Goal: Information Seeking & Learning: Understand process/instructions

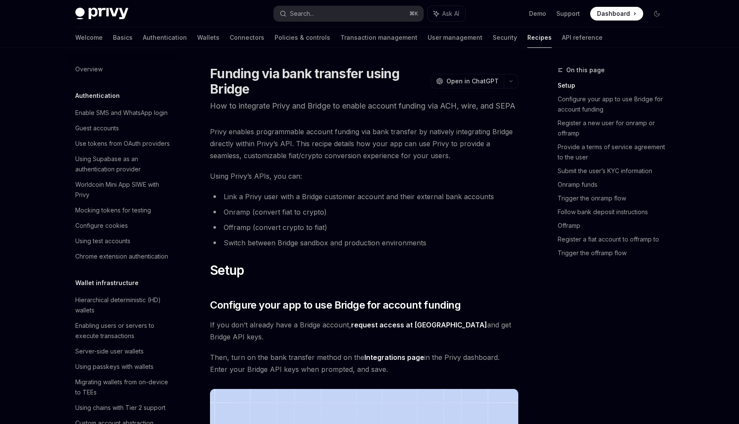
click at [234, 93] on h1 "Funding via bank transfer using Bridge" at bounding box center [318, 81] width 217 height 31
click at [452, 84] on span "Open in ChatGPT" at bounding box center [472, 81] width 52 height 9
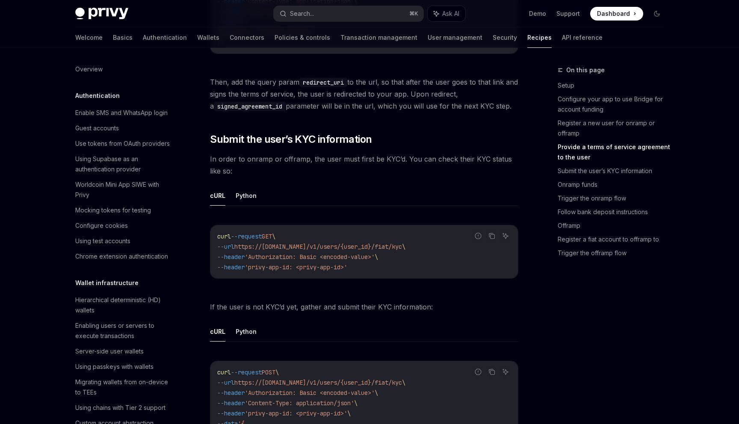
scroll to position [829, 0]
click at [363, 163] on span "In order to onramp or offramp, the user must first be KYC’d. You can check thei…" at bounding box center [364, 164] width 308 height 24
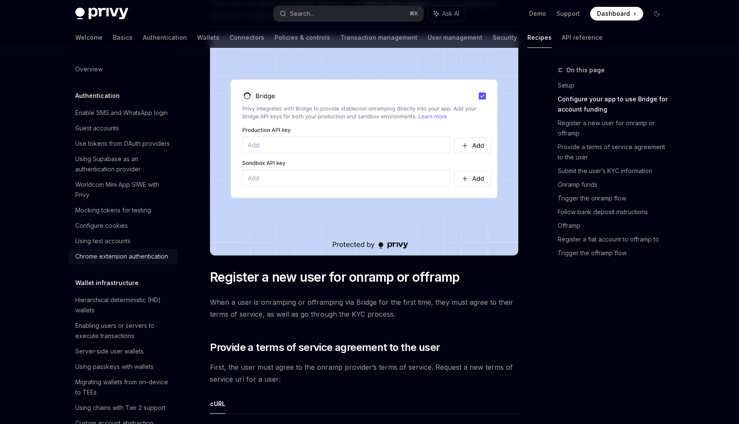
scroll to position [0, 0]
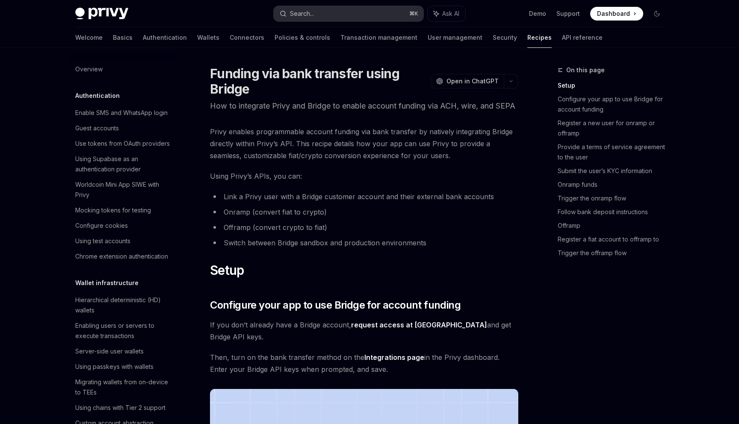
click at [311, 12] on div "Search..." at bounding box center [302, 14] width 24 height 10
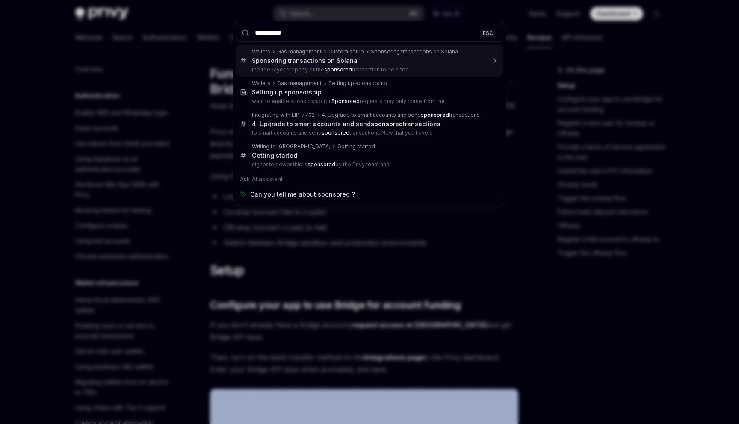
type input "**********"
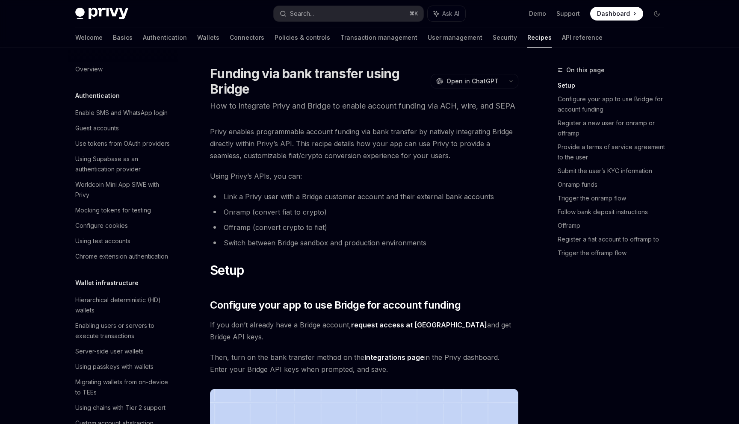
type textarea "*"
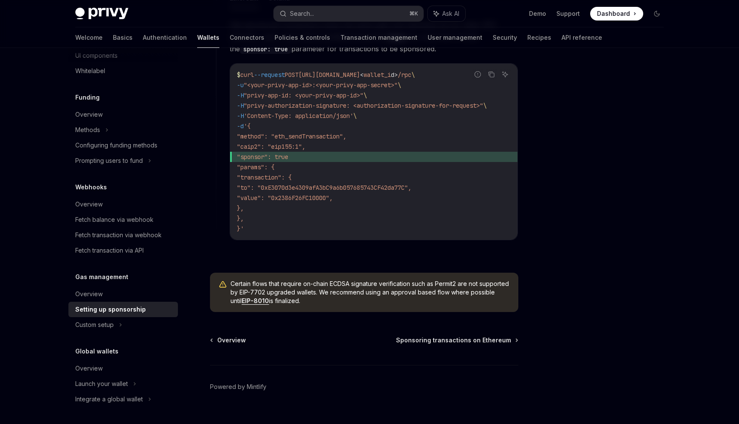
scroll to position [605, 0]
click at [263, 156] on span ""sponsor": true" at bounding box center [262, 157] width 51 height 8
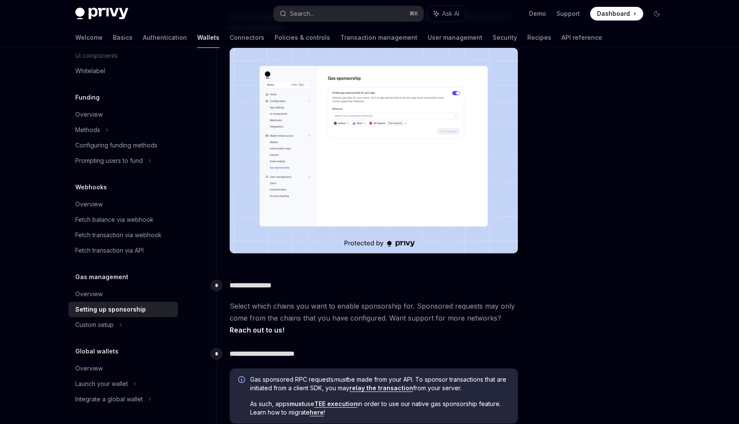
scroll to position [0, 0]
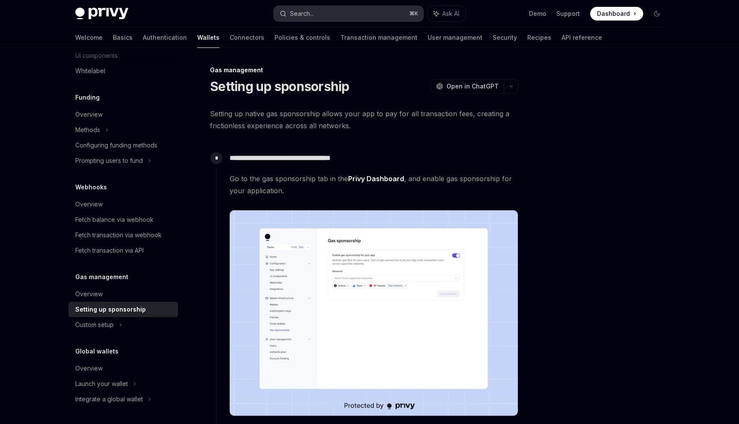
click at [324, 19] on button "Search... ⌘ K" at bounding box center [349, 13] width 150 height 15
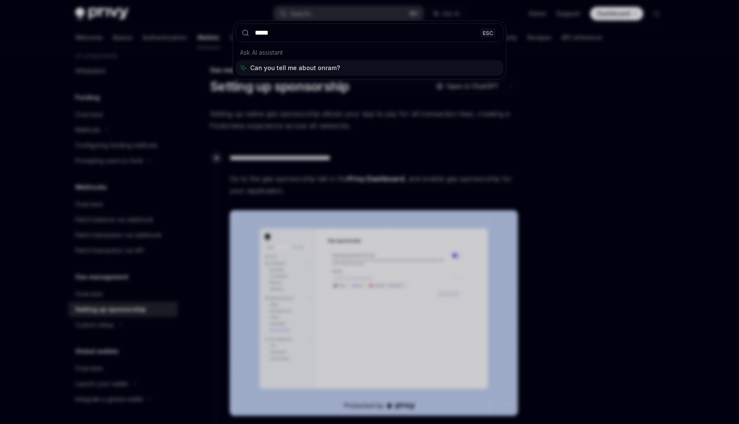
type input "******"
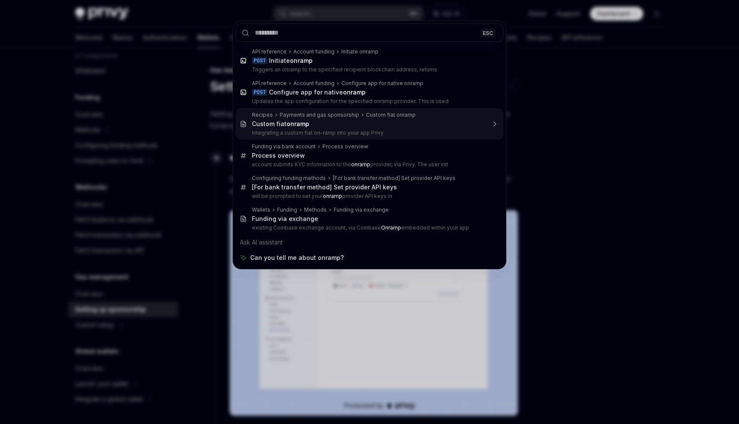
scroll to position [593, 0]
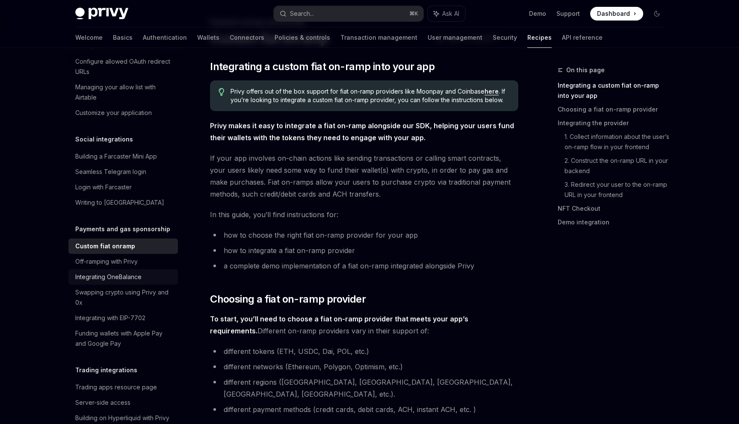
click at [149, 272] on div "Integrating OneBalance" at bounding box center [123, 277] width 97 height 10
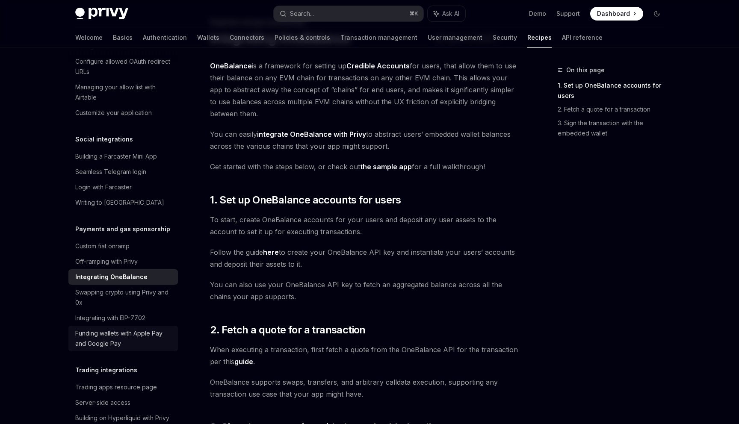
click at [98, 328] on div "Funding wallets with Apple Pay and Google Pay" at bounding box center [123, 338] width 97 height 21
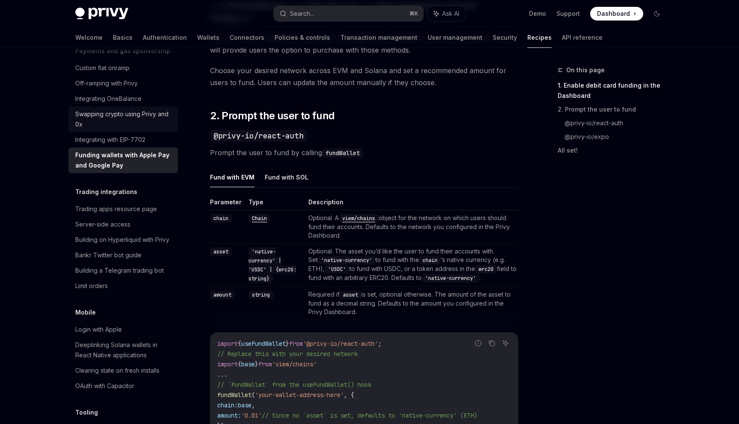
scroll to position [770, 0]
click at [114, 205] on link "Trading apps resource page" at bounding box center [122, 209] width 109 height 15
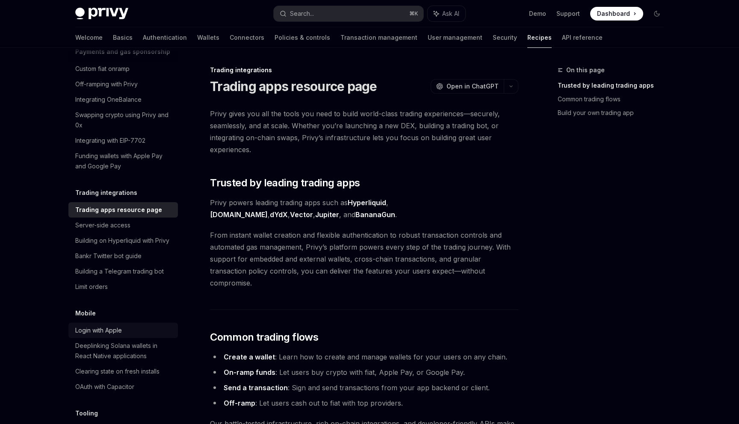
click at [128, 326] on link "Login with Apple" at bounding box center [122, 330] width 109 height 15
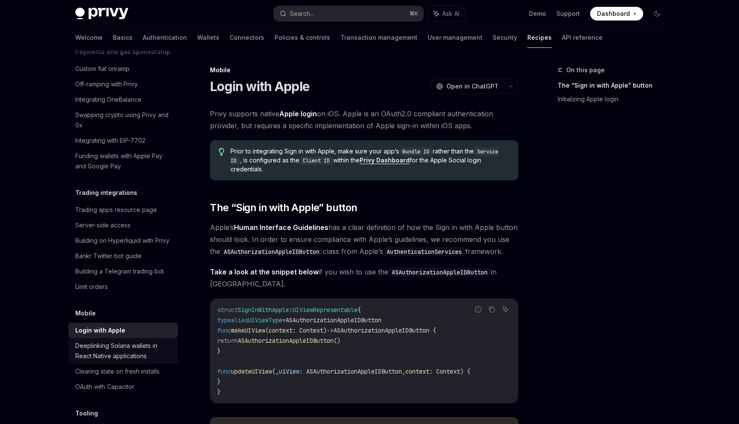
click at [130, 341] on div "Deeplinking Solana wallets in React Native applications" at bounding box center [123, 351] width 97 height 21
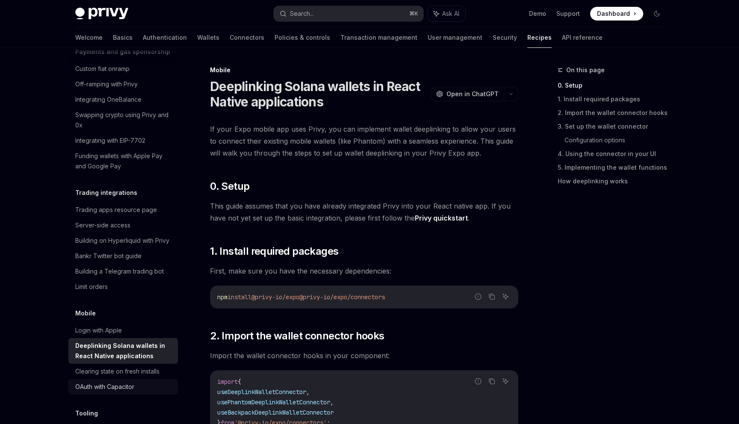
click at [158, 382] on div "OAuth with Capacitor" at bounding box center [123, 387] width 97 height 10
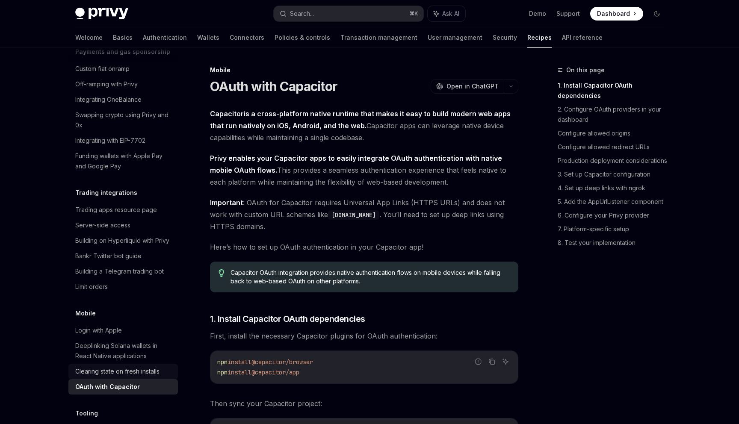
click at [138, 366] on div "Clearing state on fresh installs" at bounding box center [117, 371] width 84 height 10
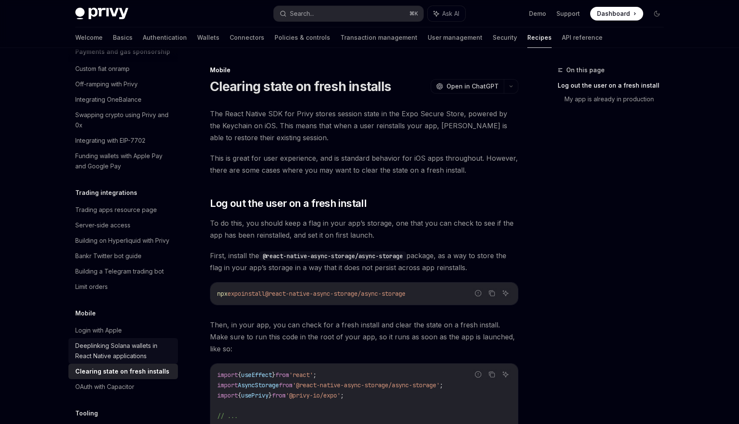
click at [138, 353] on link "Deeplinking Solana wallets in React Native applications" at bounding box center [122, 351] width 109 height 26
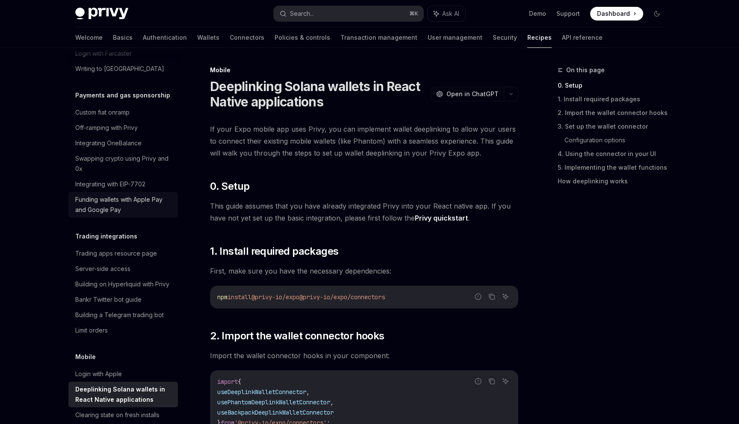
scroll to position [716, 0]
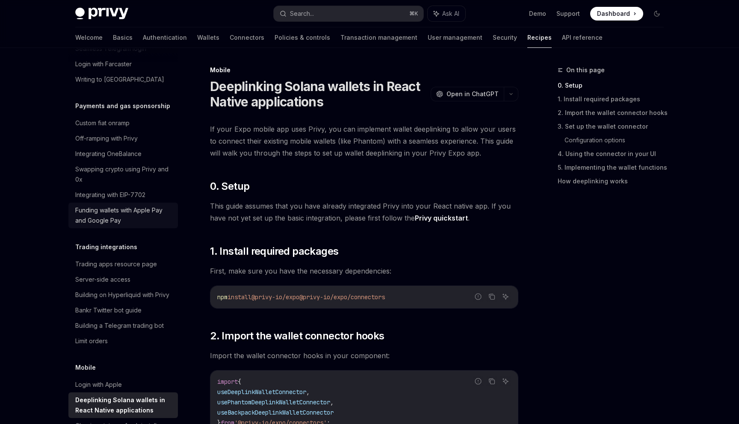
click at [106, 191] on link "Integrating with EIP-7702" at bounding box center [122, 194] width 109 height 15
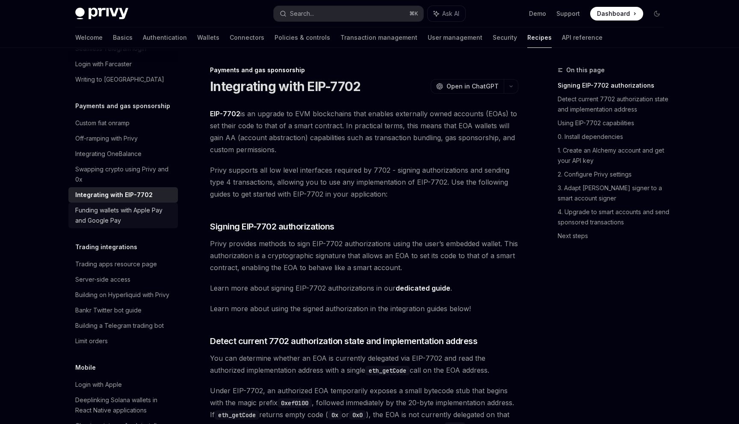
click at [107, 206] on div "Funding wallets with Apple Pay and Google Pay" at bounding box center [123, 215] width 97 height 21
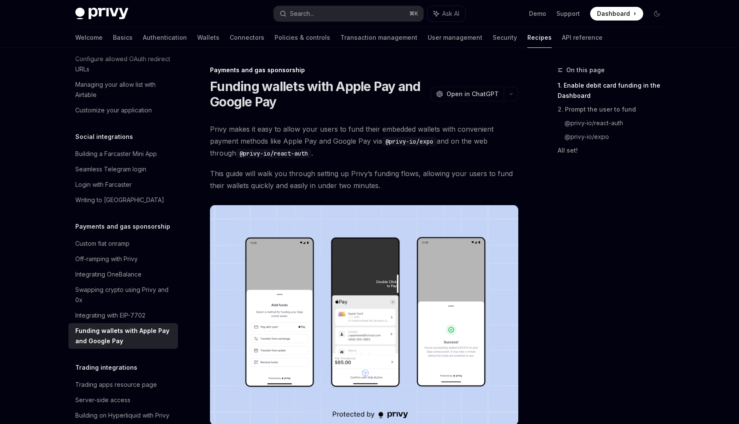
drag, startPoint x: 290, startPoint y: 151, endPoint x: 295, endPoint y: 161, distance: 11.1
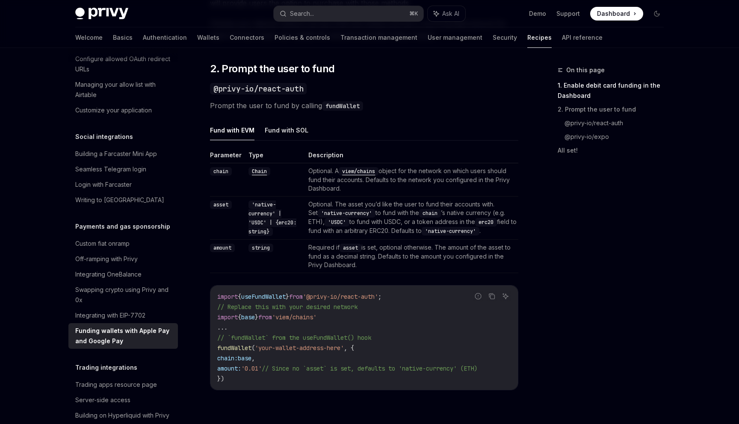
scroll to position [588, 0]
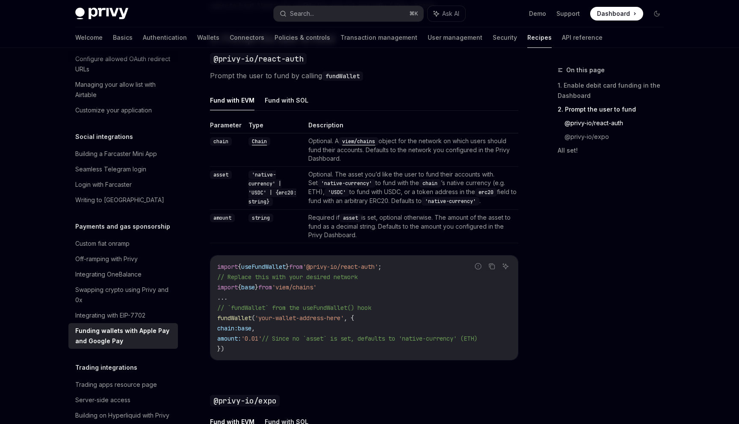
click at [130, 330] on div "Funding wallets with Apple Pay and Google Pay" at bounding box center [123, 336] width 97 height 21
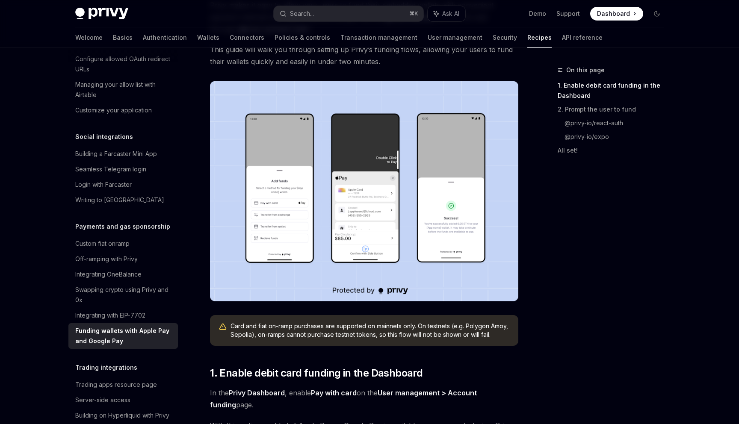
scroll to position [127, 0]
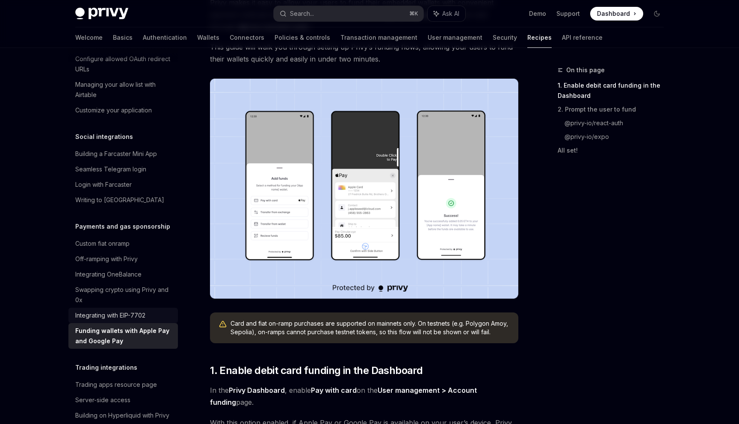
click at [140, 310] on div "Integrating with EIP-7702" at bounding box center [110, 315] width 70 height 10
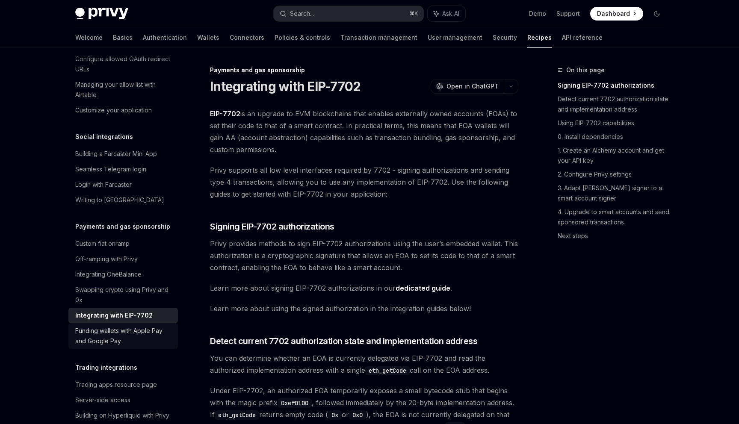
click at [140, 326] on div "Funding wallets with Apple Pay and Google Pay" at bounding box center [123, 336] width 97 height 21
type textarea "*"
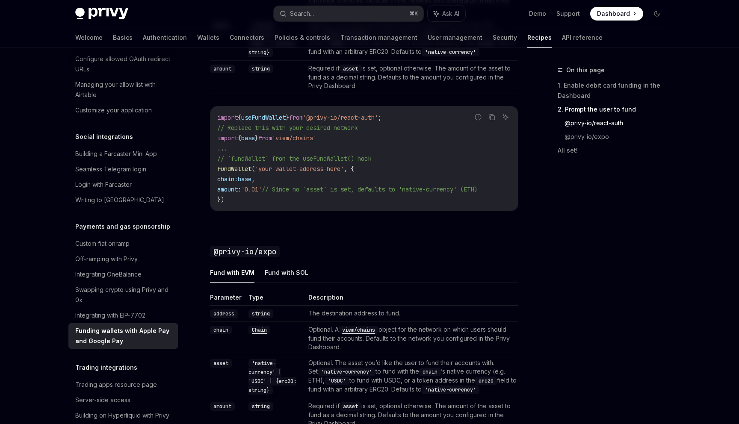
scroll to position [742, 0]
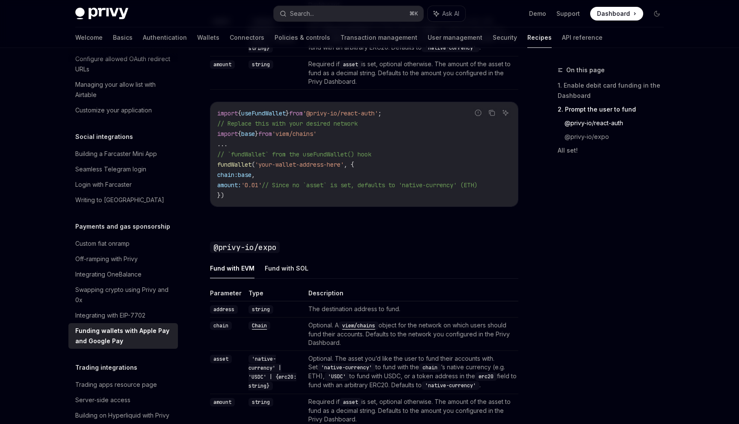
click at [357, 115] on span "'@privy-io/react-auth'" at bounding box center [340, 113] width 75 height 8
copy code "import { useFundWallet } from '@privy-io/react-auth' ;"
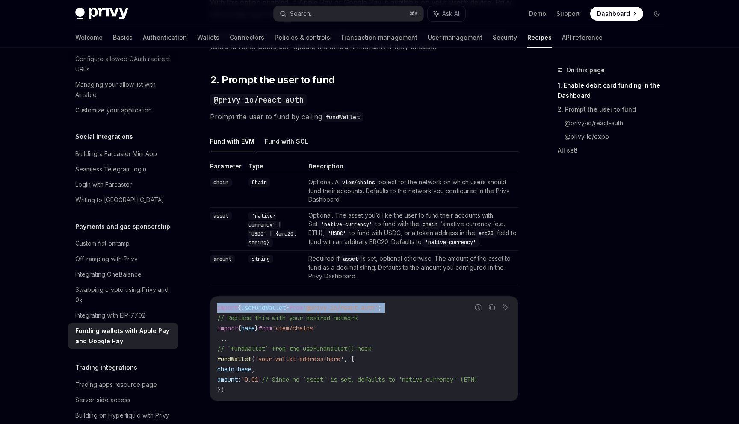
scroll to position [547, 0]
click at [269, 309] on span "useFundWallet" at bounding box center [263, 308] width 44 height 8
click at [230, 357] on span "fundWallet" at bounding box center [234, 360] width 34 height 8
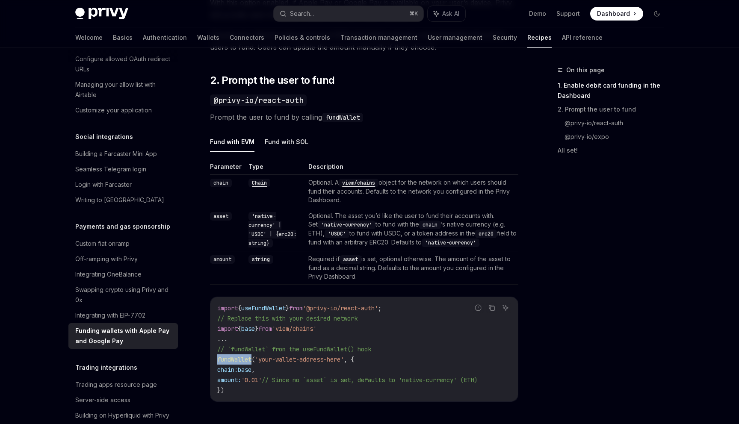
click at [230, 357] on span "fundWallet" at bounding box center [234, 360] width 34 height 8
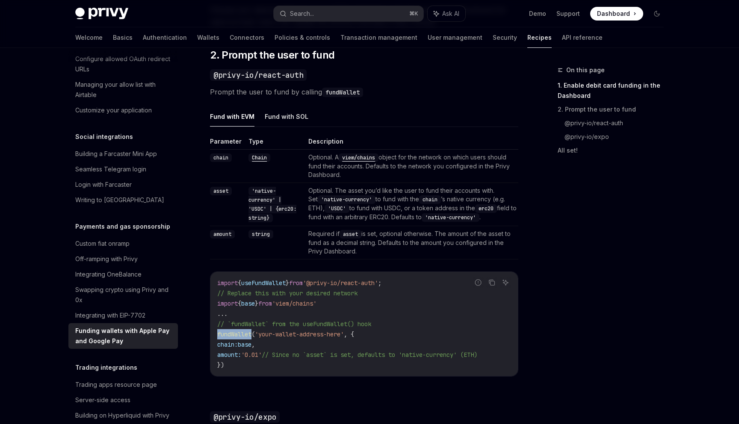
scroll to position [577, 0]
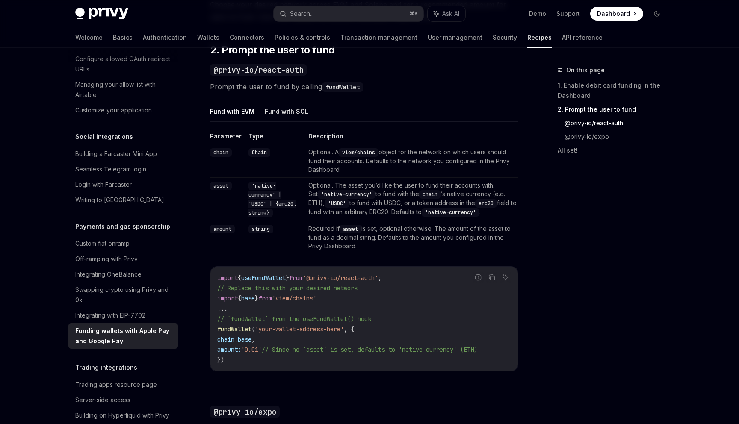
click at [322, 318] on span "// `fundWallet` from the useFundWallet() hook" at bounding box center [294, 319] width 154 height 8
copy span "useFundWallet"
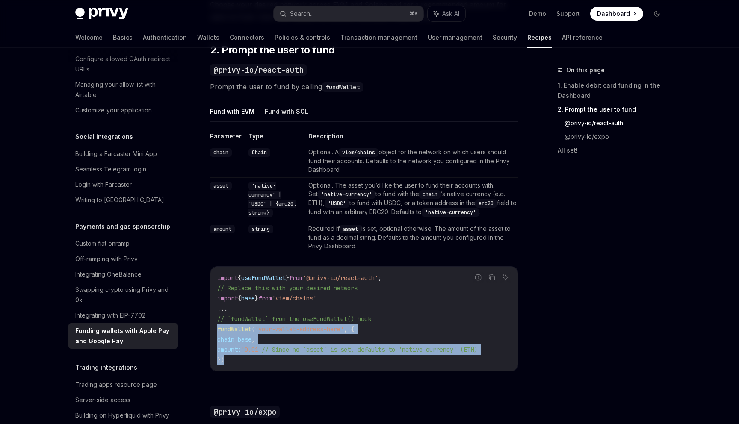
drag, startPoint x: 218, startPoint y: 329, endPoint x: 240, endPoint y: 355, distance: 34.3
click at [240, 355] on code "import { useFundWallet } from '@privy-io/react-auth' ; // Replace this with you…" at bounding box center [364, 319] width 294 height 92
copy code "fundWallet ( 'your-wallet-address-here' , { chain: base , amount: '0.01' // Sin…"
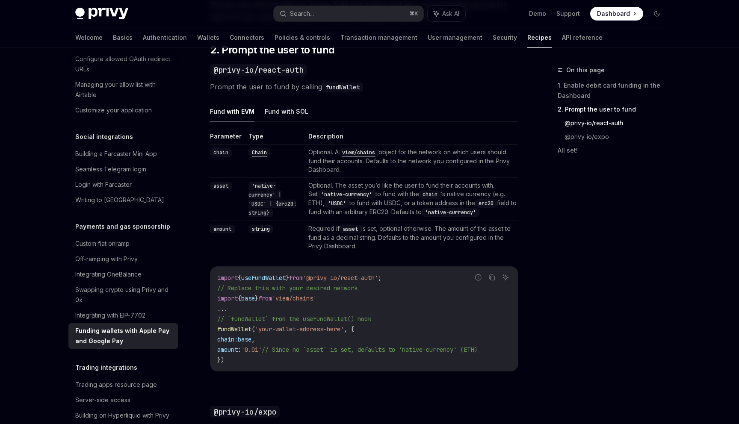
click at [272, 312] on code "import { useFundWallet } from '@privy-io/react-auth' ; // Replace this with you…" at bounding box center [364, 319] width 294 height 92
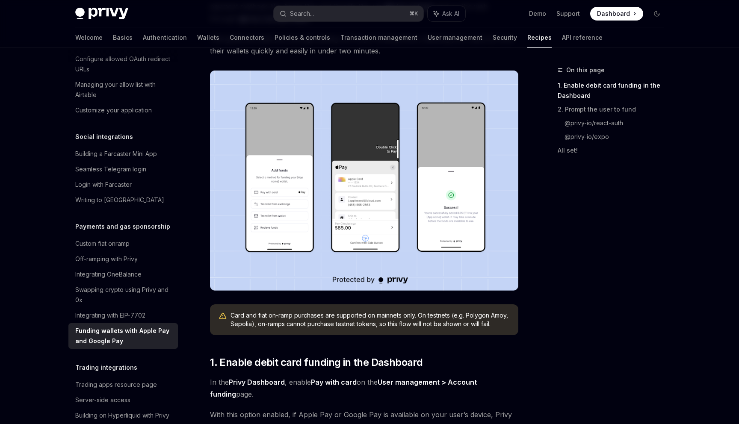
scroll to position [0, 0]
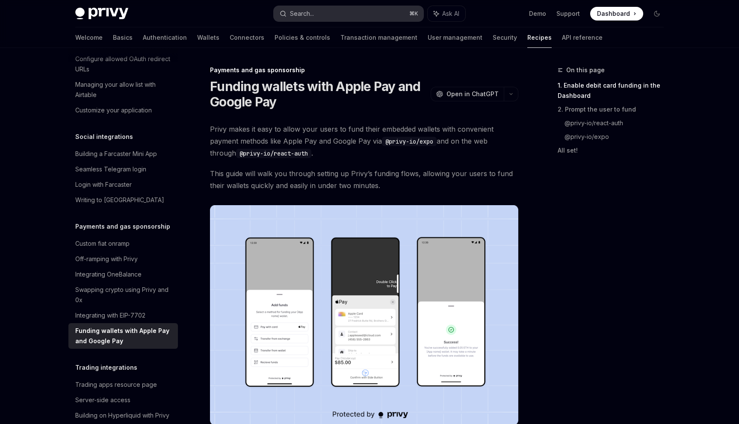
click at [334, 14] on button "Search... ⌘ K" at bounding box center [349, 13] width 150 height 15
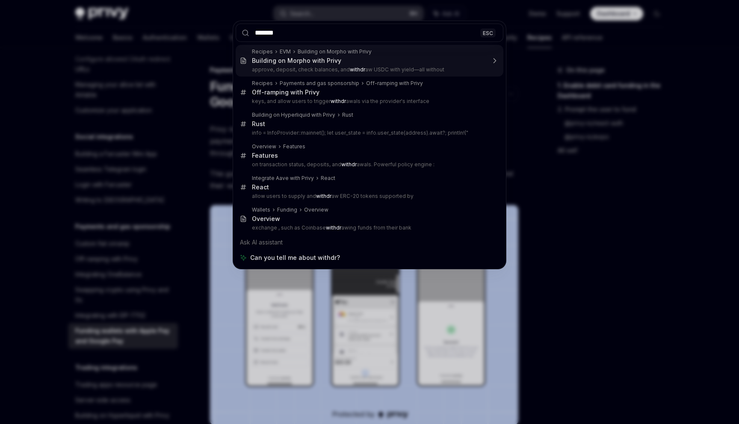
type input "********"
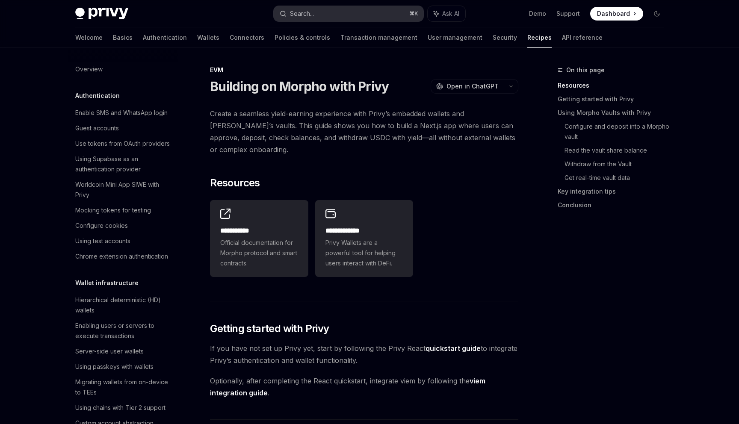
click at [327, 9] on button "Search... ⌘ K" at bounding box center [349, 13] width 150 height 15
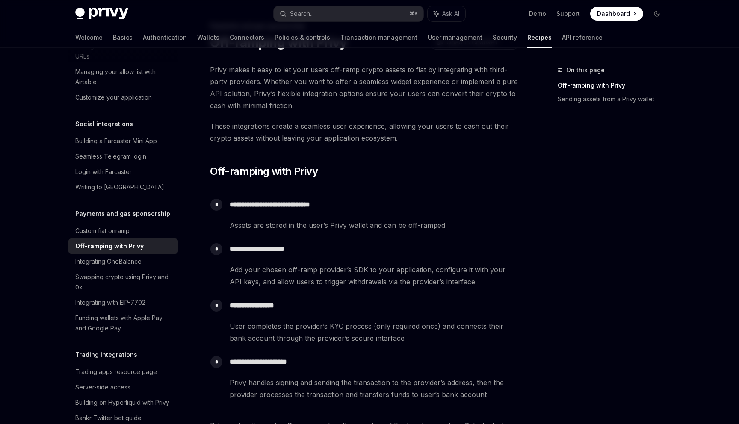
scroll to position [39, 0]
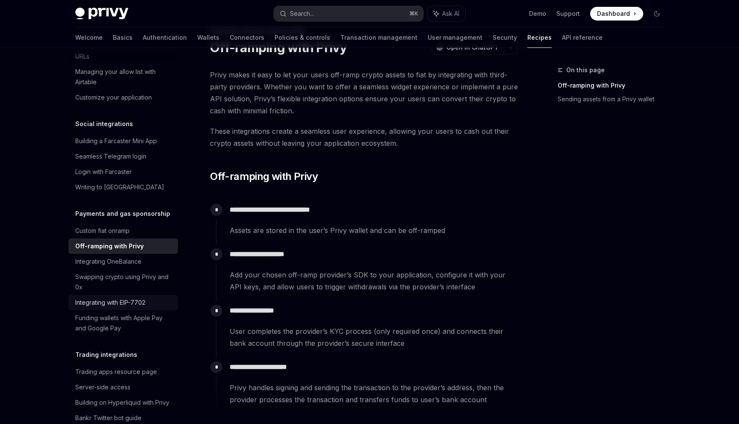
click at [133, 298] on div "Integrating with EIP-7702" at bounding box center [110, 303] width 70 height 10
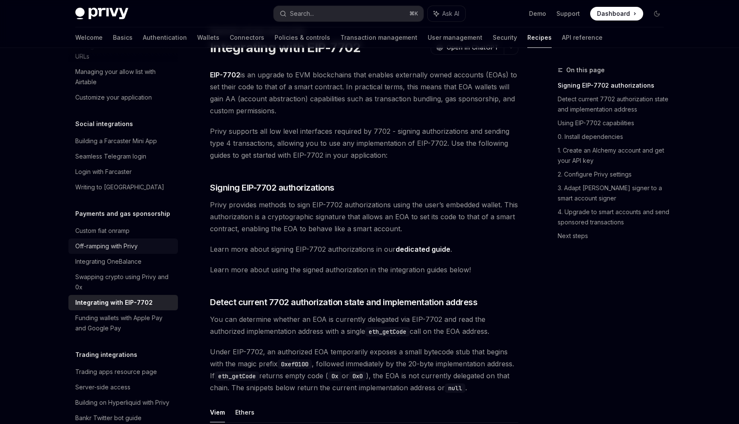
click at [134, 241] on div "Off-ramping with Privy" at bounding box center [106, 246] width 62 height 10
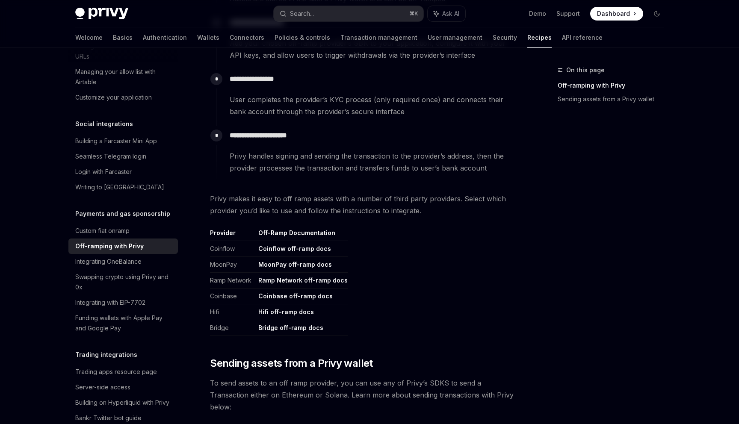
scroll to position [280, 0]
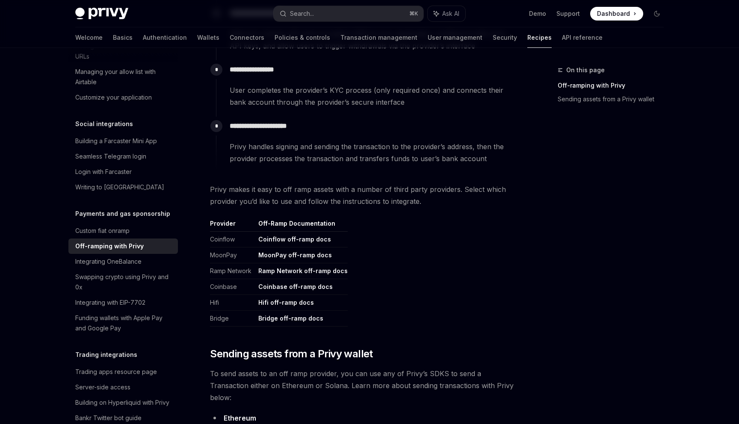
click at [279, 256] on link "MoonPay off-ramp docs" at bounding box center [295, 255] width 74 height 8
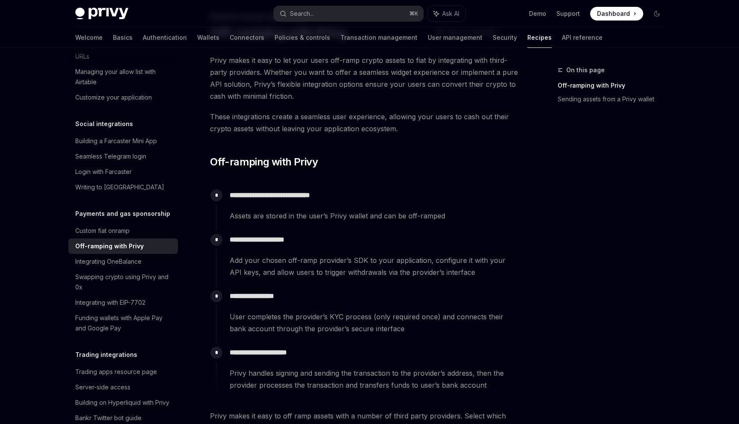
scroll to position [0, 0]
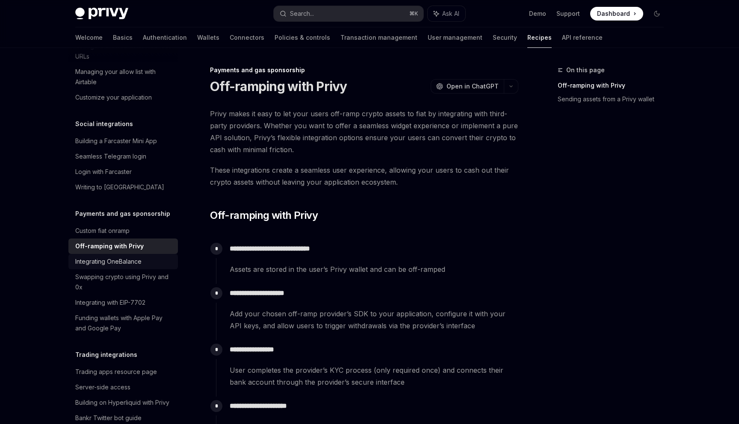
click at [97, 257] on div "Integrating OneBalance" at bounding box center [108, 262] width 66 height 10
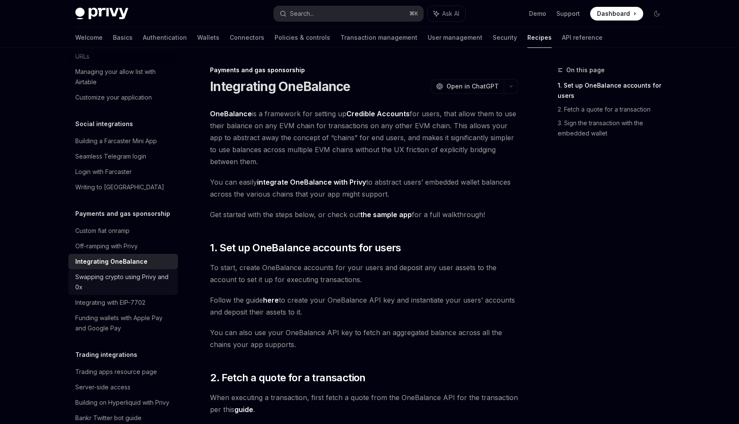
click at [93, 272] on div "Swapping crypto using Privy and 0x" at bounding box center [123, 282] width 97 height 21
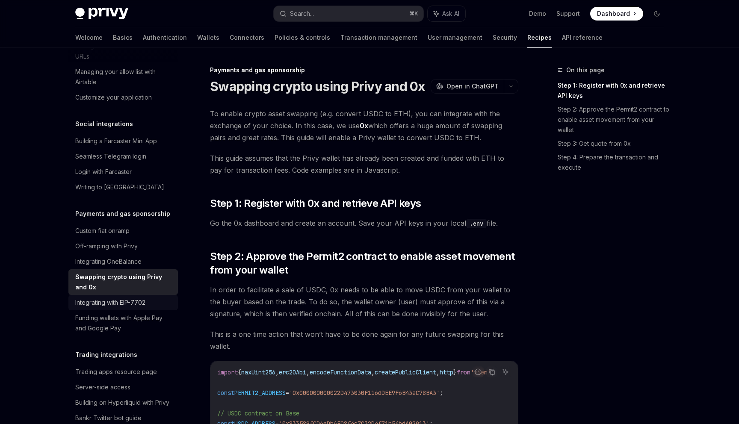
click at [93, 299] on link "Integrating with EIP-7702" at bounding box center [122, 302] width 109 height 15
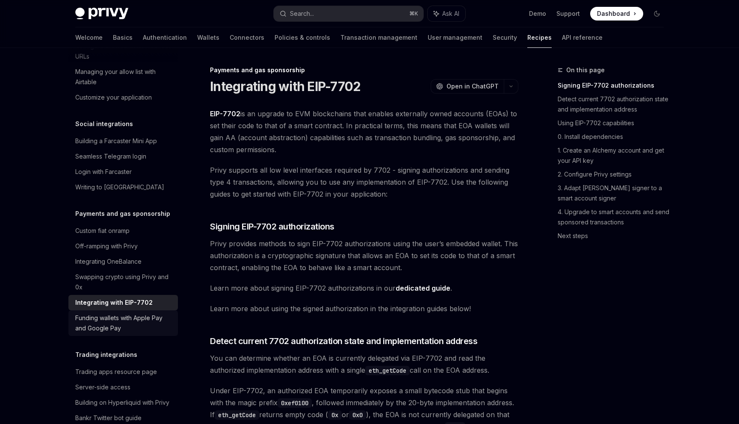
click at [92, 313] on div "Funding wallets with Apple Pay and Google Pay" at bounding box center [123, 323] width 97 height 21
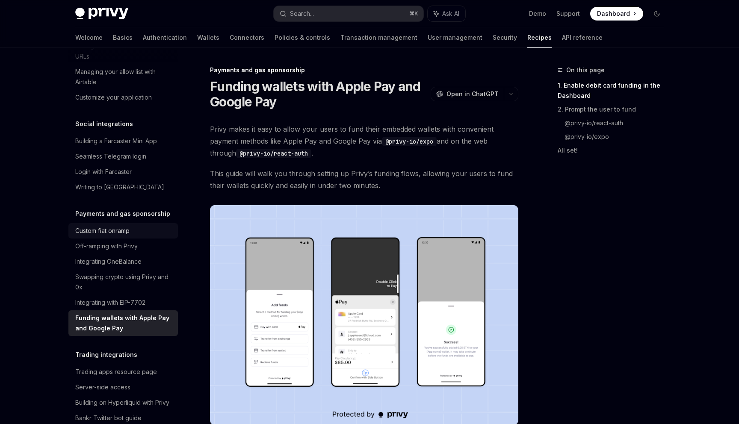
click at [110, 226] on div "Custom fiat onramp" at bounding box center [102, 231] width 54 height 10
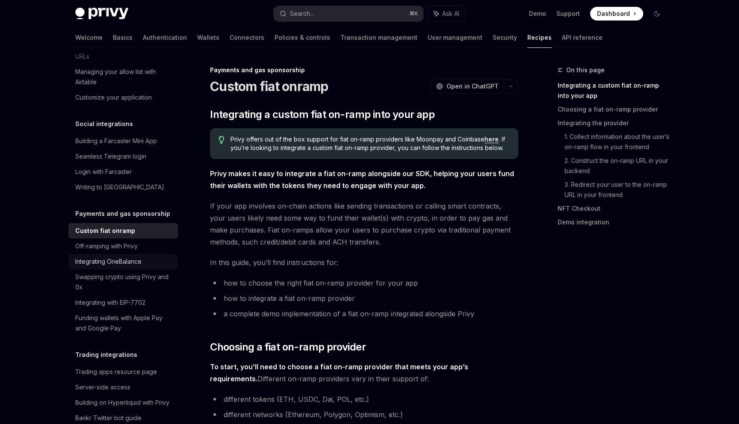
click at [105, 254] on link "Integrating OneBalance" at bounding box center [122, 261] width 109 height 15
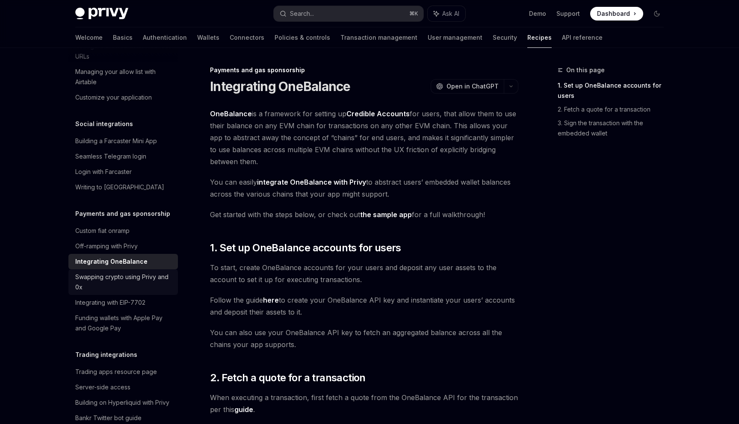
click at [99, 272] on div "Swapping crypto using Privy and 0x" at bounding box center [123, 282] width 97 height 21
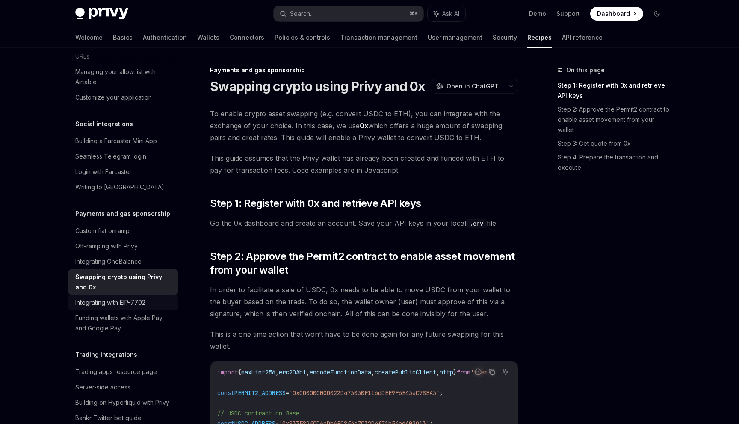
click at [94, 298] on div "Integrating with EIP-7702" at bounding box center [110, 303] width 70 height 10
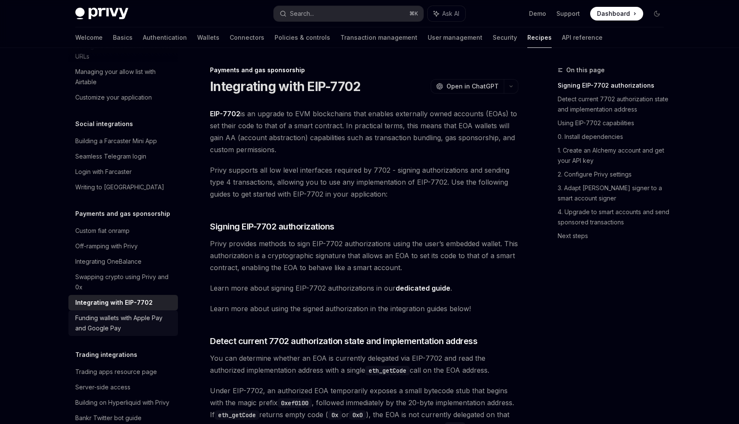
click at [94, 313] on div "Funding wallets with Apple Pay and Google Pay" at bounding box center [123, 323] width 97 height 21
type textarea "*"
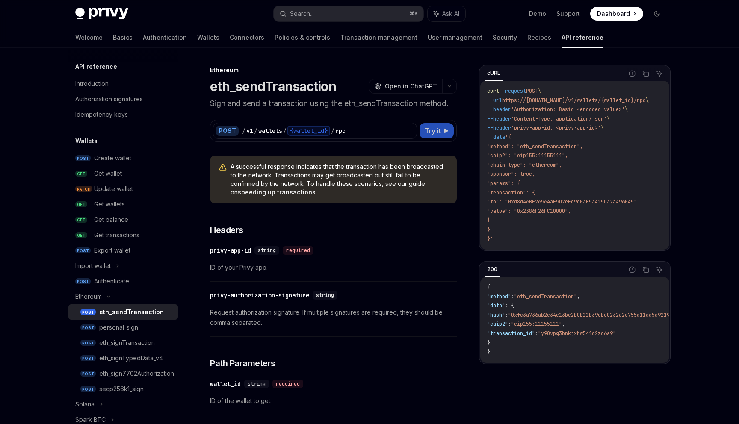
click at [431, 136] on button "Try it" at bounding box center [436, 130] width 34 height 15
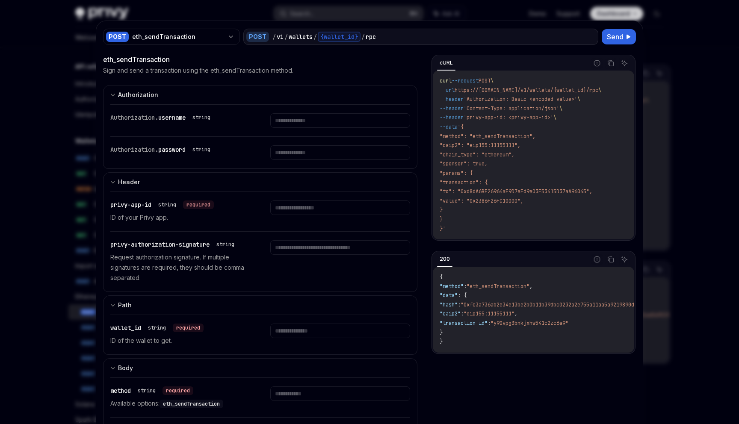
click at [657, 91] on div at bounding box center [369, 212] width 739 height 424
type textarea "*"
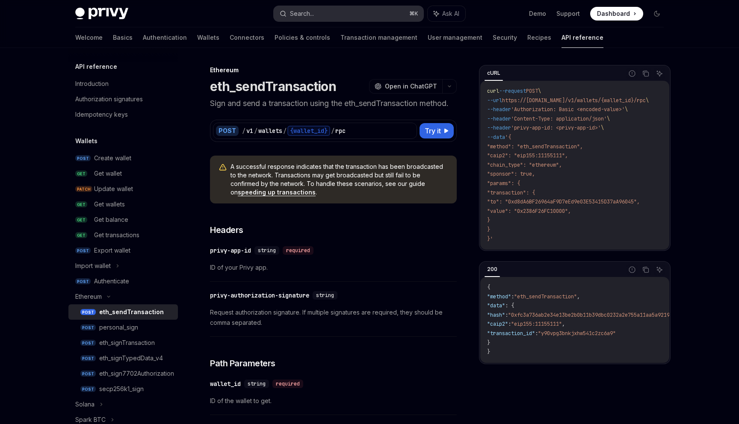
click at [346, 17] on button "Search... ⌘ K" at bounding box center [349, 13] width 150 height 15
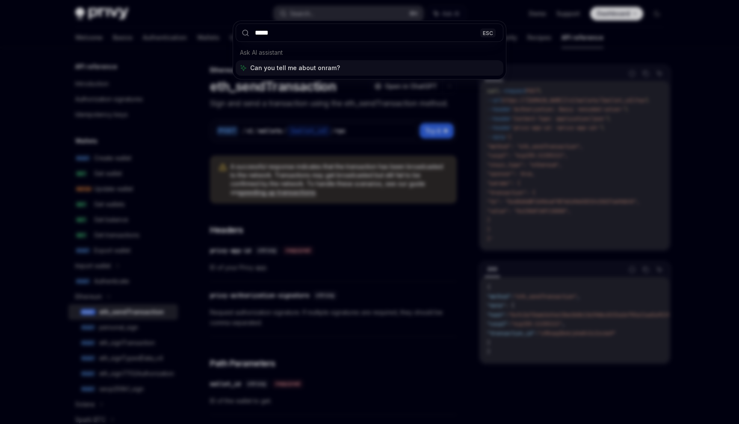
type input "******"
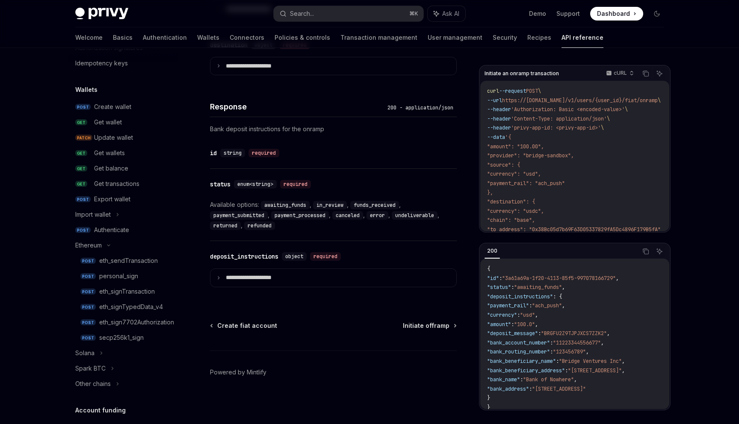
scroll to position [37, 0]
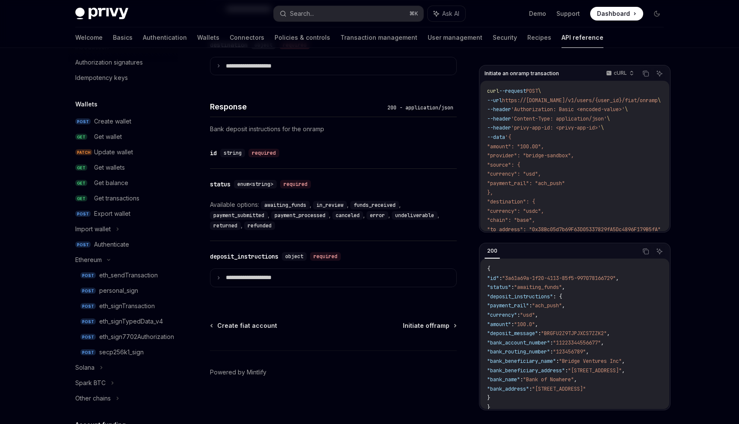
click at [4, 0] on div at bounding box center [369, 24] width 739 height 48
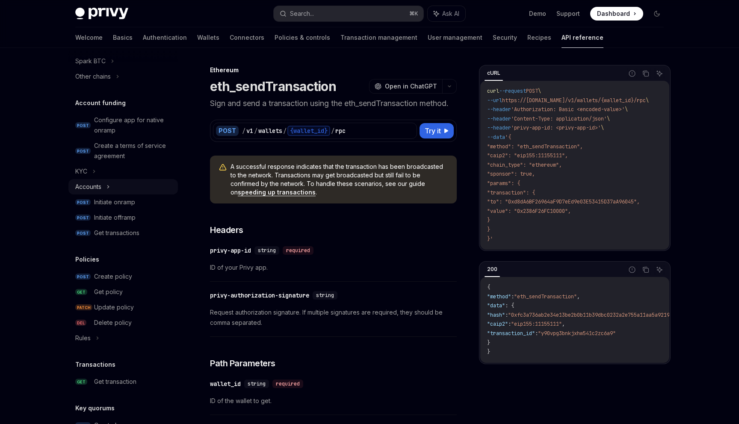
scroll to position [360, 0]
click at [125, 129] on div "Configure app for native onramp" at bounding box center [133, 124] width 79 height 21
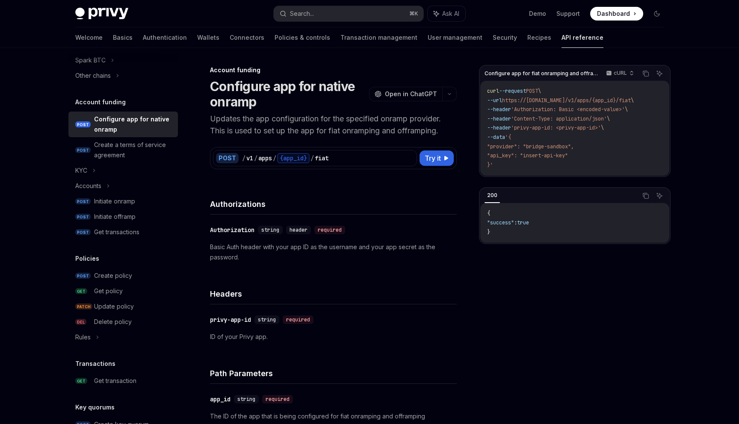
type textarea "*"
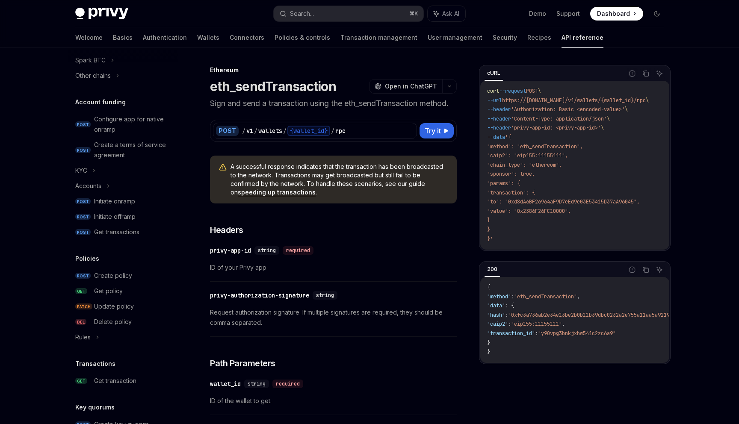
scroll to position [76, 0]
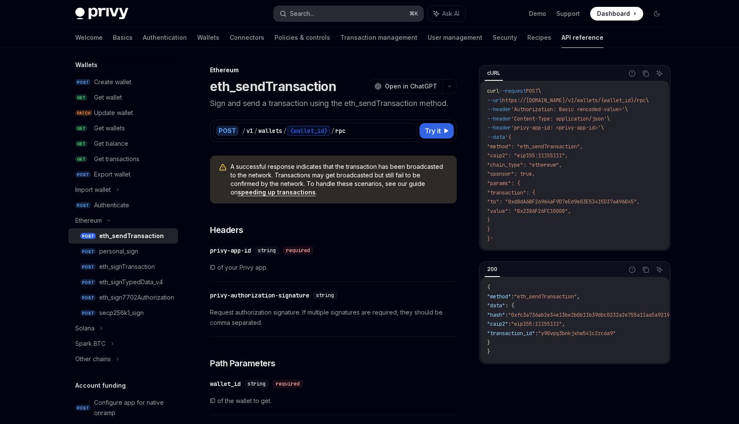
click at [307, 16] on div "Search..." at bounding box center [302, 14] width 24 height 10
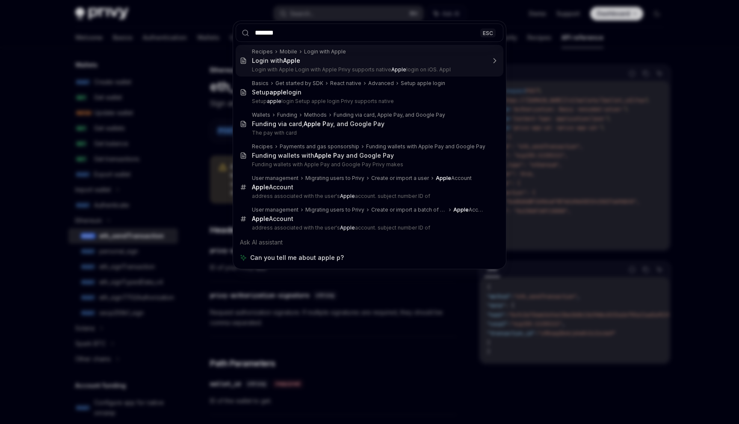
type input "*****"
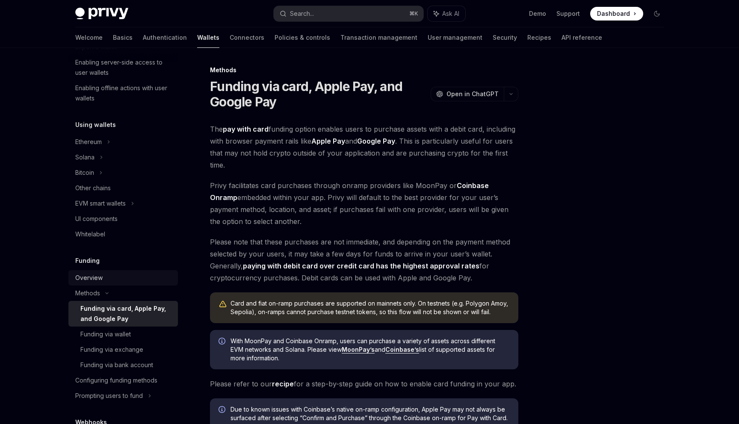
scroll to position [149, 0]
click at [109, 362] on div "Funding via bank account" at bounding box center [116, 363] width 73 height 10
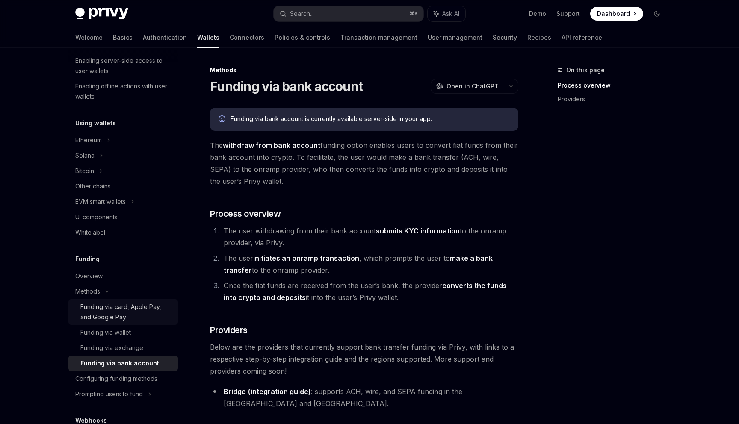
click at [116, 312] on div "Funding via card, Apple Pay, and Google Pay" at bounding box center [126, 312] width 92 height 21
type textarea "*"
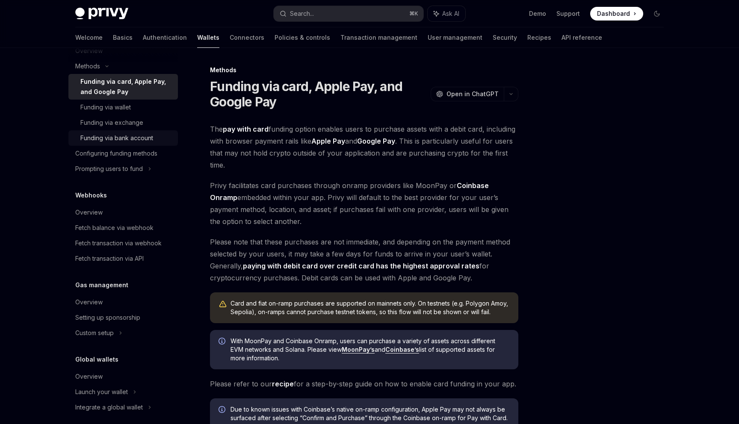
scroll to position [382, 0]
